Goal: Entertainment & Leisure: Consume media (video, audio)

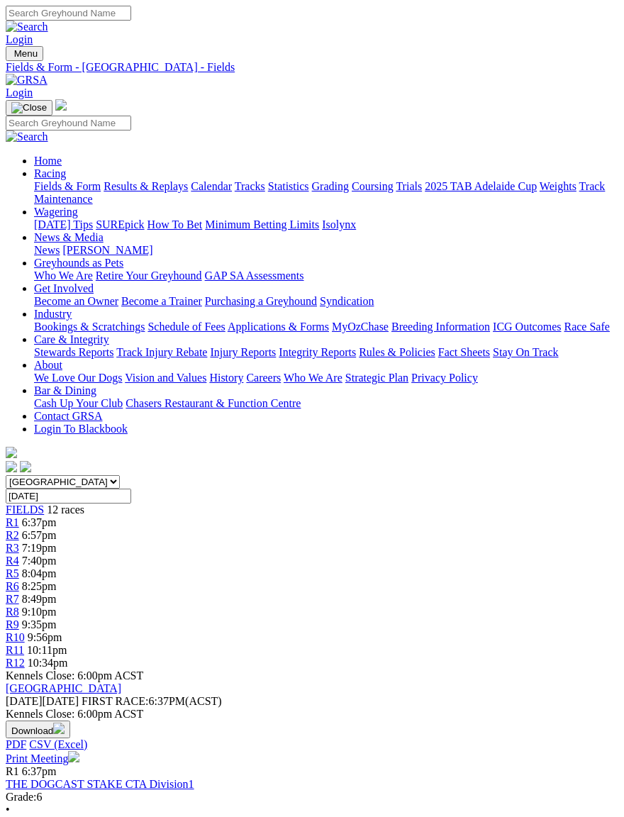
scroll to position [1334, 7]
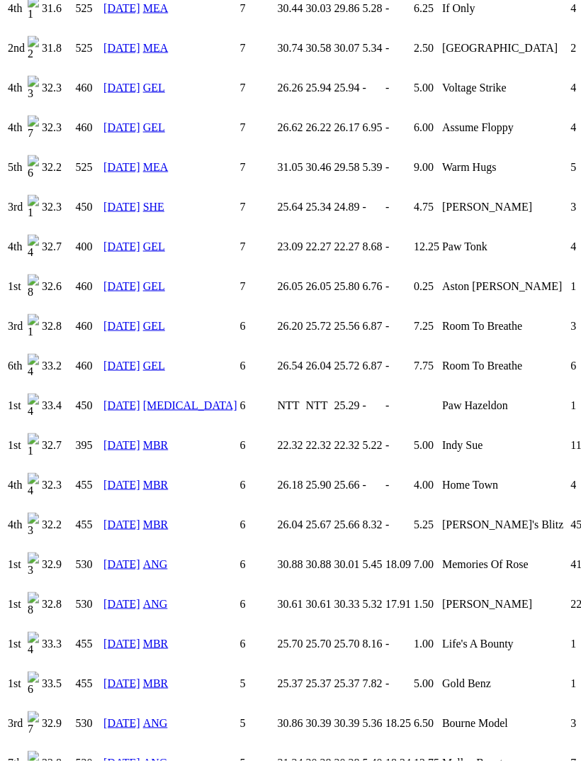
scroll to position [1382, 0]
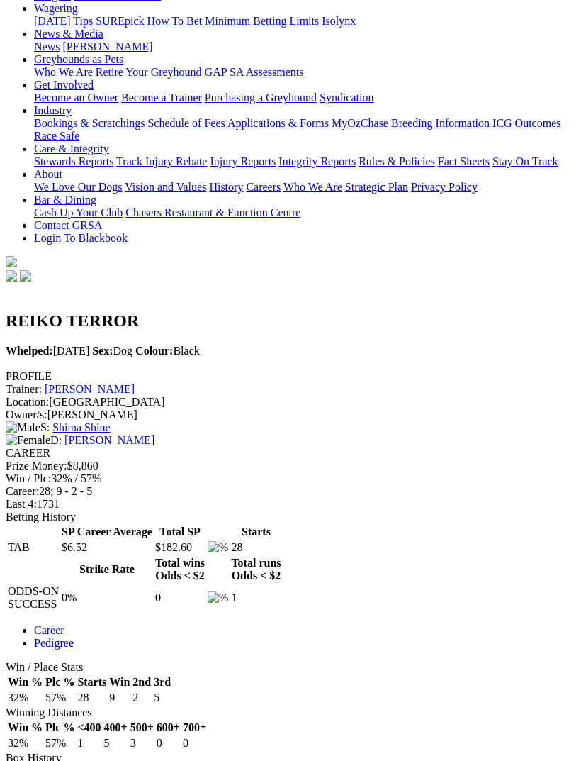
scroll to position [202, 0]
